Goal: Task Accomplishment & Management: Manage account settings

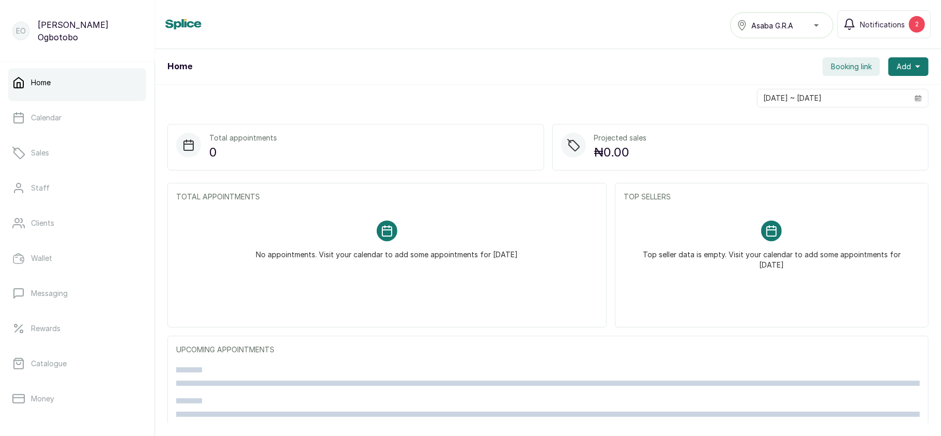
click at [805, 22] on div "Asaba G.R.A" at bounding box center [782, 25] width 90 height 12
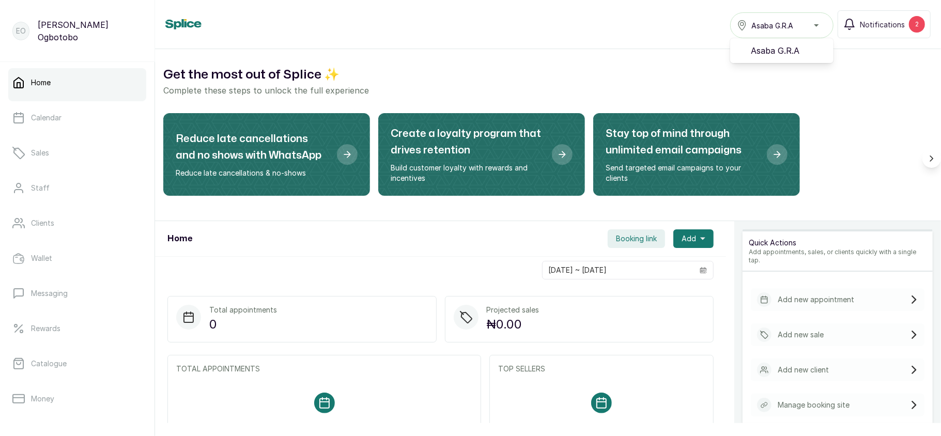
click at [805, 22] on div "Asaba G.R.A" at bounding box center [782, 25] width 90 height 12
click at [898, 18] on button "Notifications 2" at bounding box center [884, 24] width 93 height 28
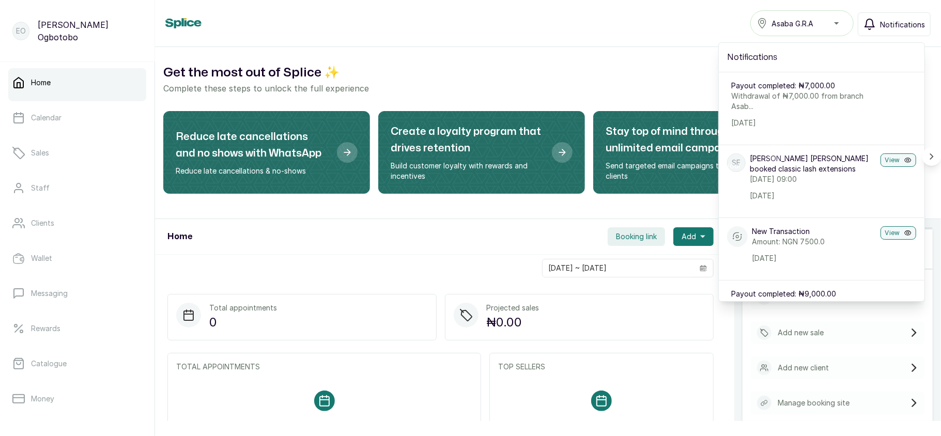
click at [898, 18] on button "Notifications" at bounding box center [894, 24] width 73 height 24
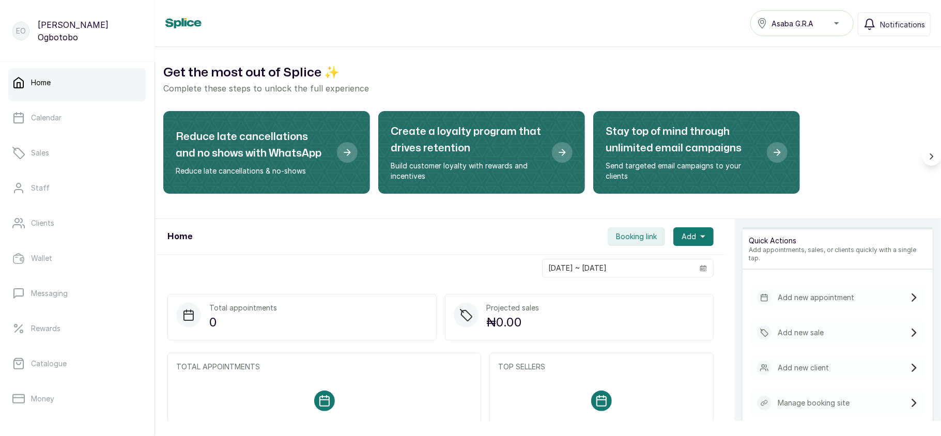
scroll to position [149, 0]
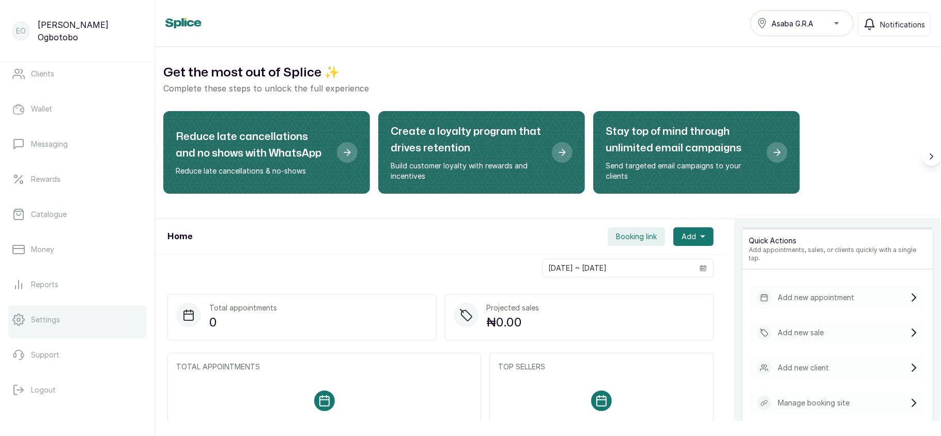
click at [69, 323] on link "Settings" at bounding box center [77, 320] width 138 height 29
